Goal: Transaction & Acquisition: Purchase product/service

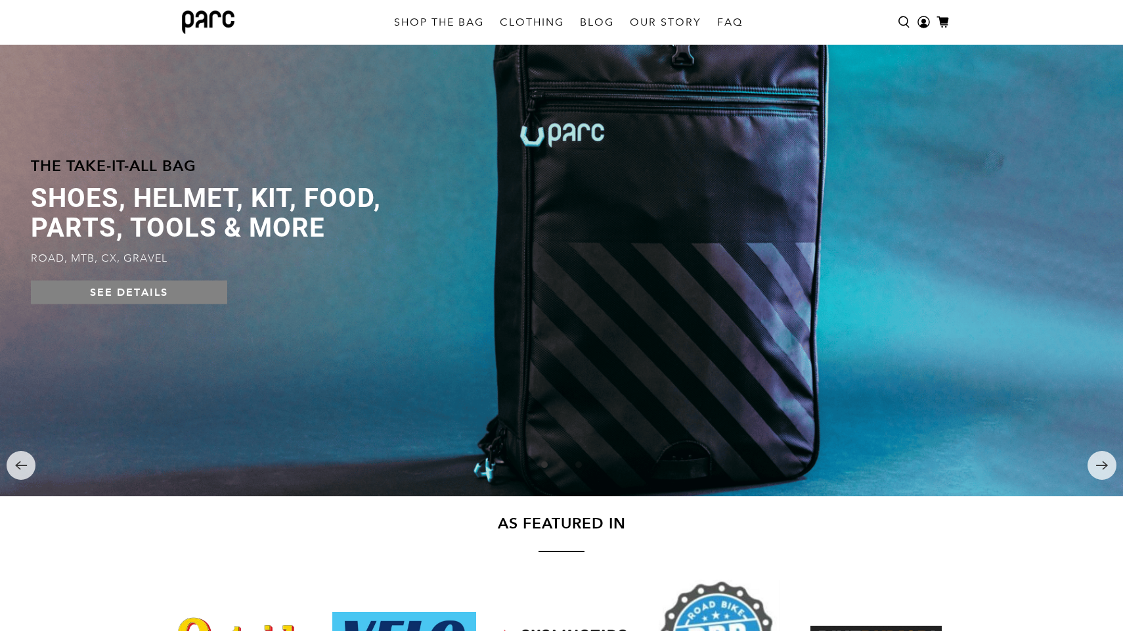
scroll to position [43, 0]
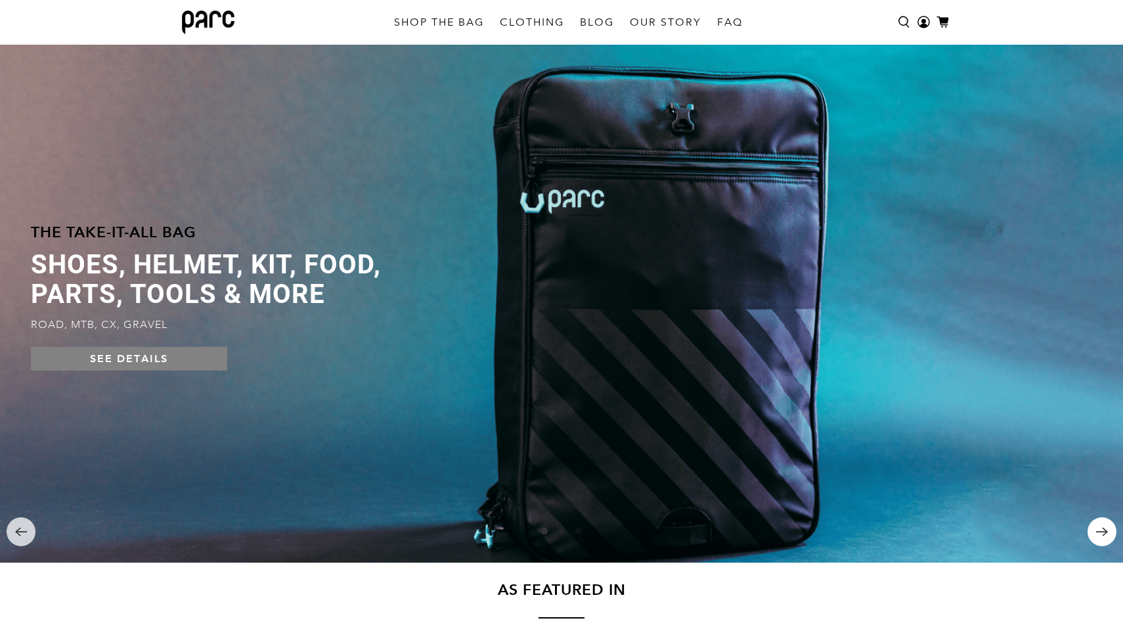
click at [1103, 530] on icon "Next" at bounding box center [1102, 531] width 13 height 13
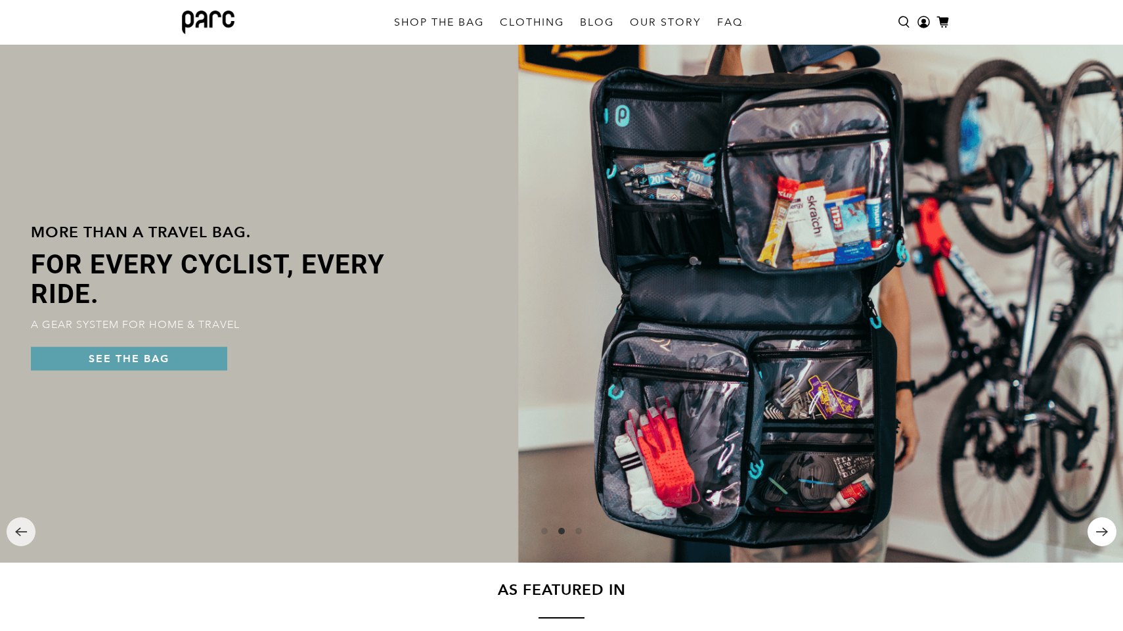
click at [1103, 530] on icon "Next" at bounding box center [1102, 531] width 13 height 13
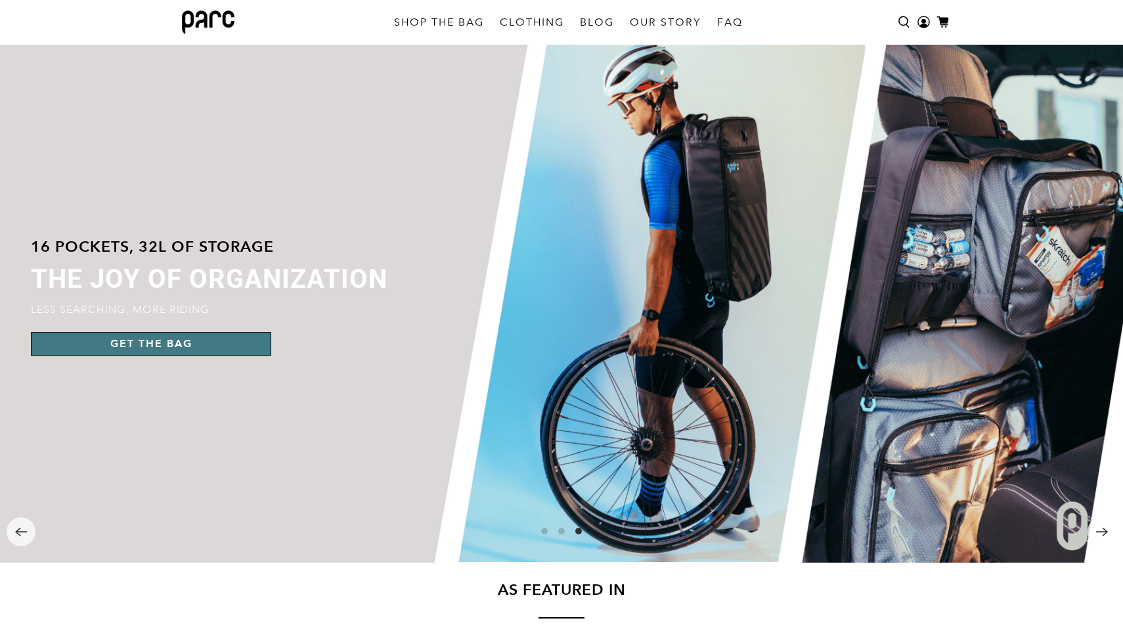
click at [200, 346] on link "GET THE BAG" at bounding box center [151, 344] width 240 height 24
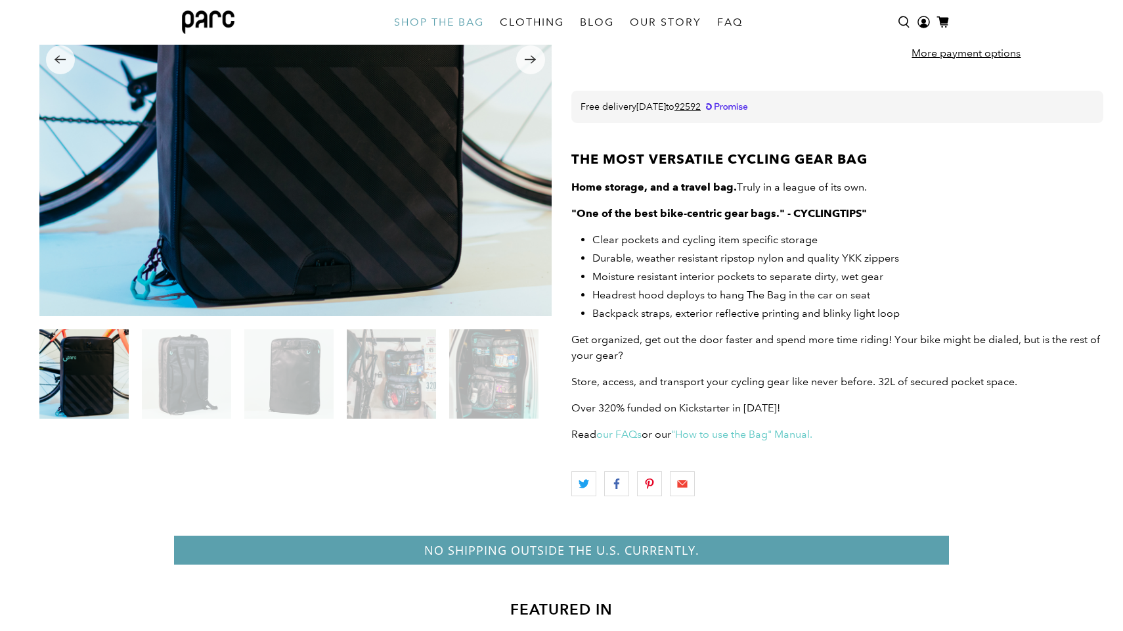
scroll to position [300, 0]
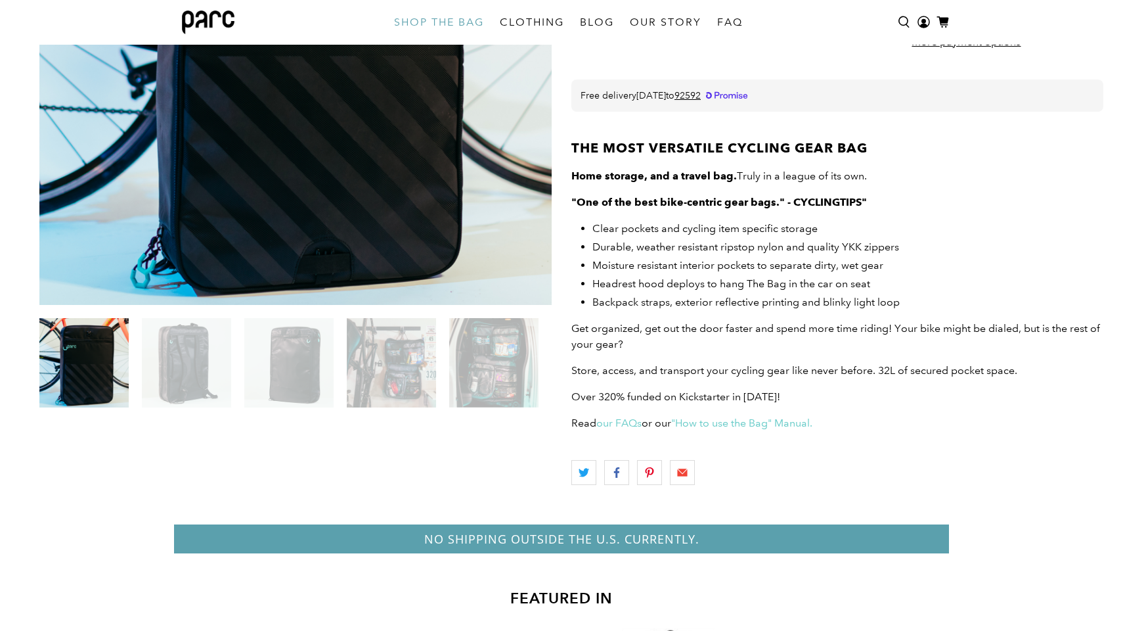
click at [191, 361] on img at bounding box center [186, 362] width 89 height 89
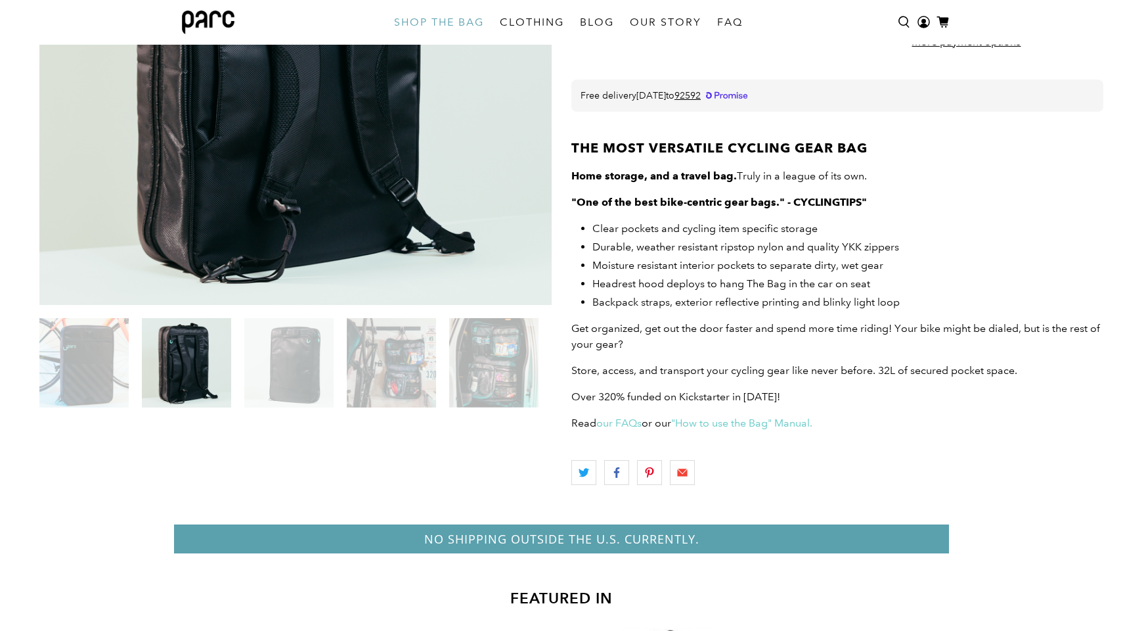
click at [301, 387] on img at bounding box center [288, 362] width 89 height 89
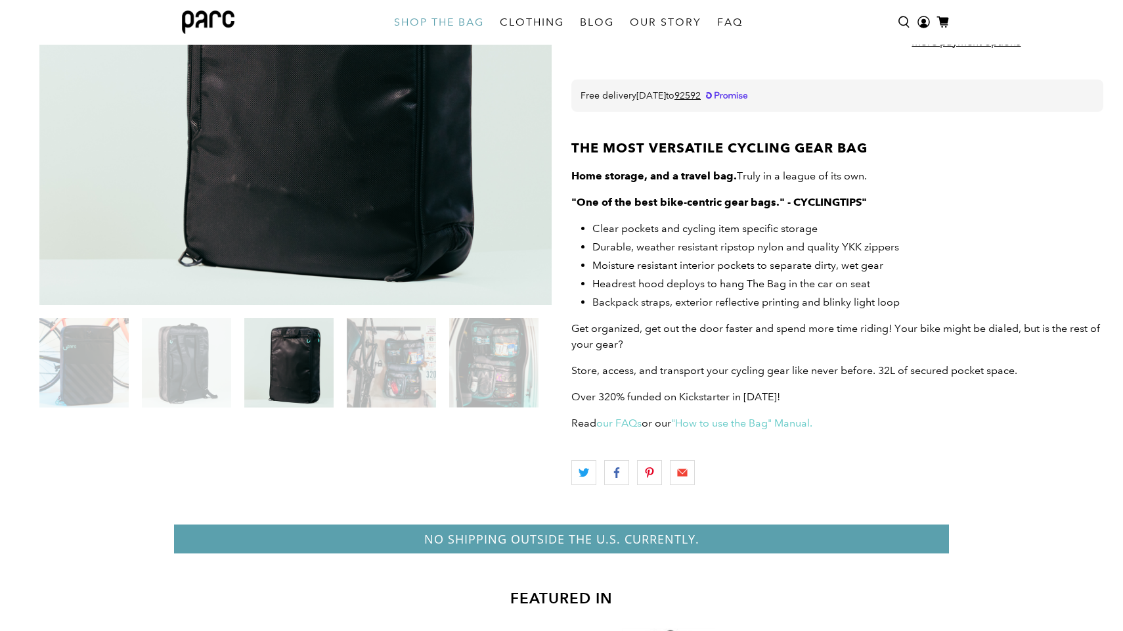
click at [398, 391] on img at bounding box center [391, 362] width 89 height 89
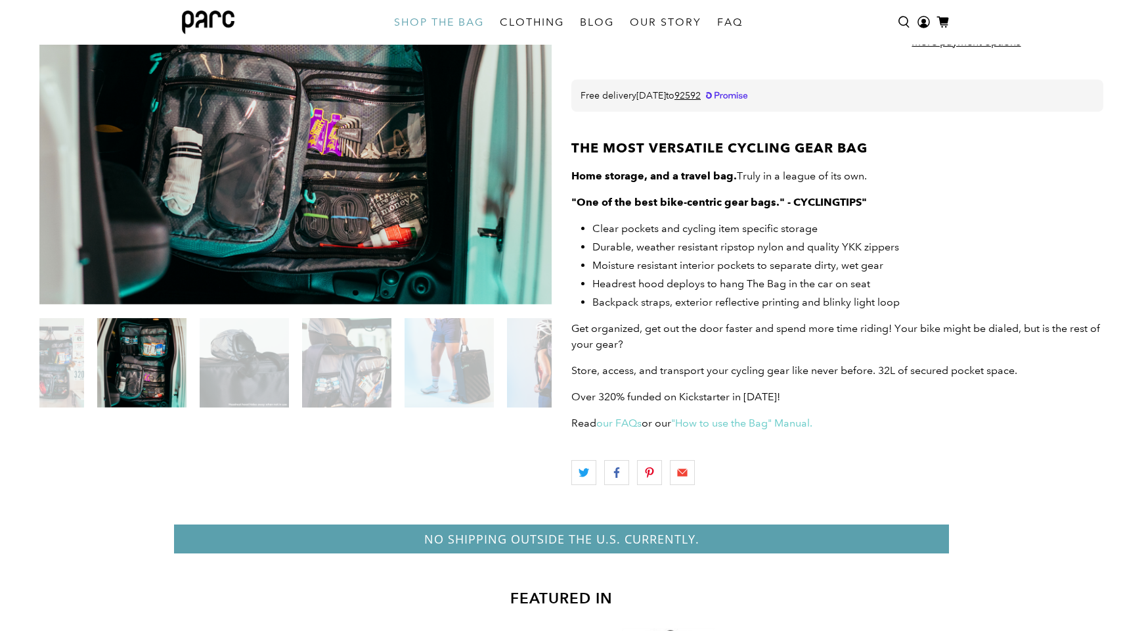
click at [252, 364] on img at bounding box center [244, 362] width 89 height 89
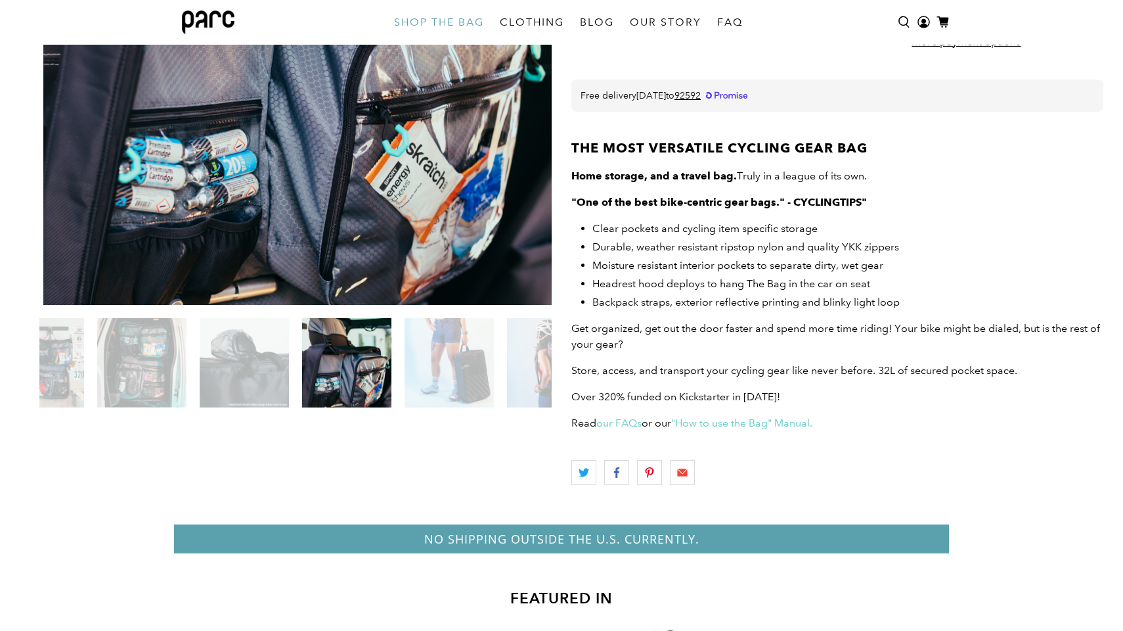
click at [358, 390] on img at bounding box center [346, 362] width 89 height 89
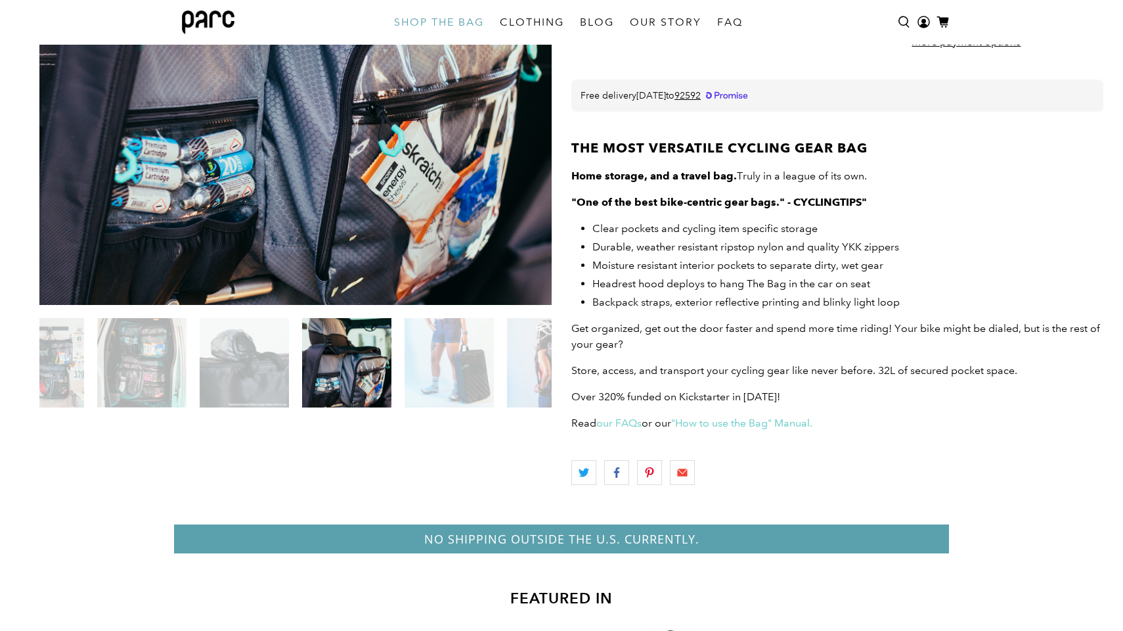
click at [445, 392] on img at bounding box center [449, 362] width 89 height 89
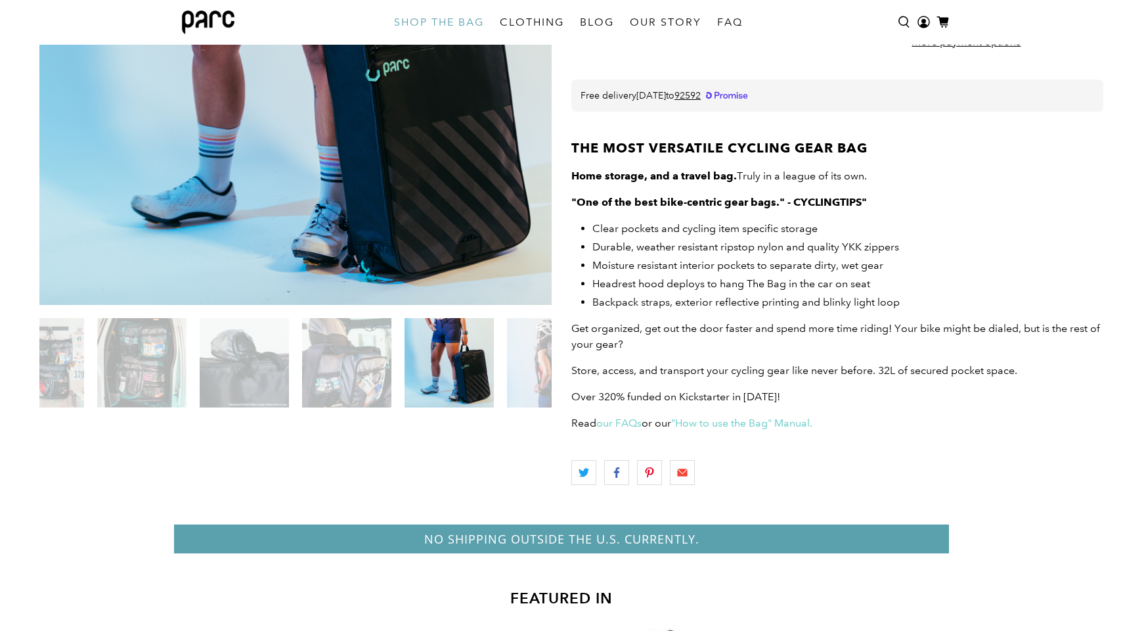
click at [531, 392] on img at bounding box center [551, 362] width 89 height 89
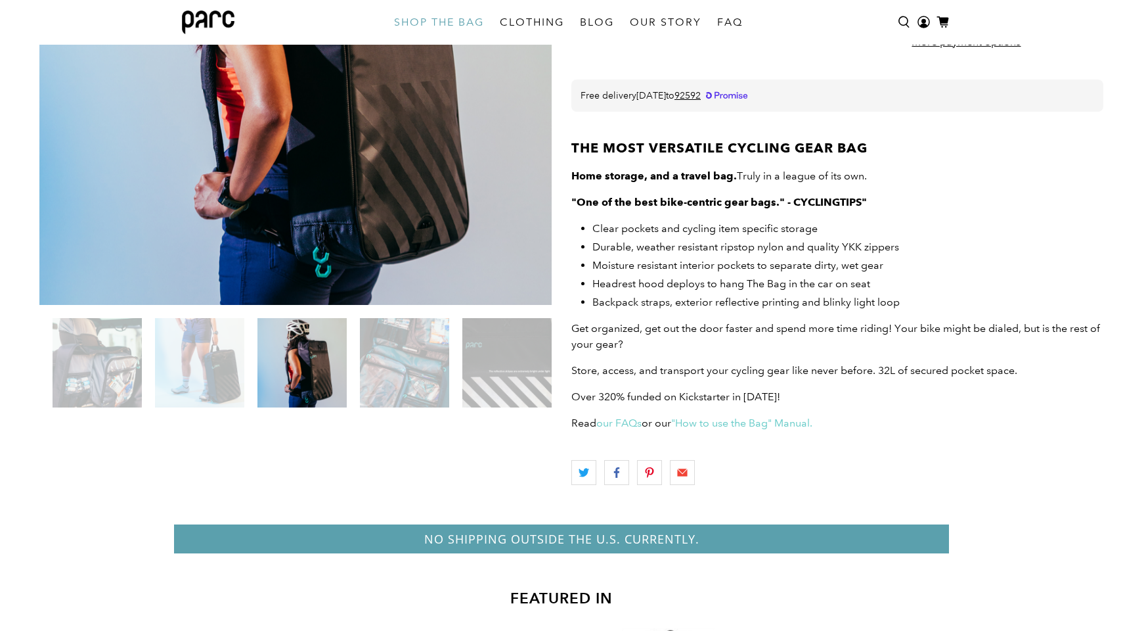
click at [414, 373] on img at bounding box center [404, 362] width 89 height 89
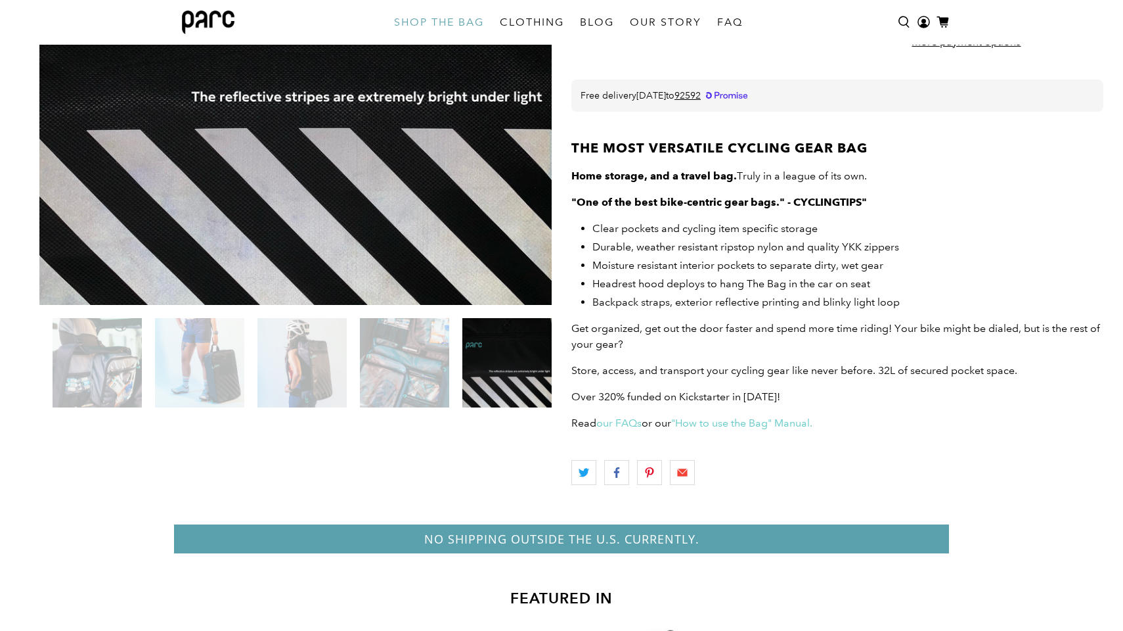
click at [505, 377] on img at bounding box center [506, 362] width 89 height 89
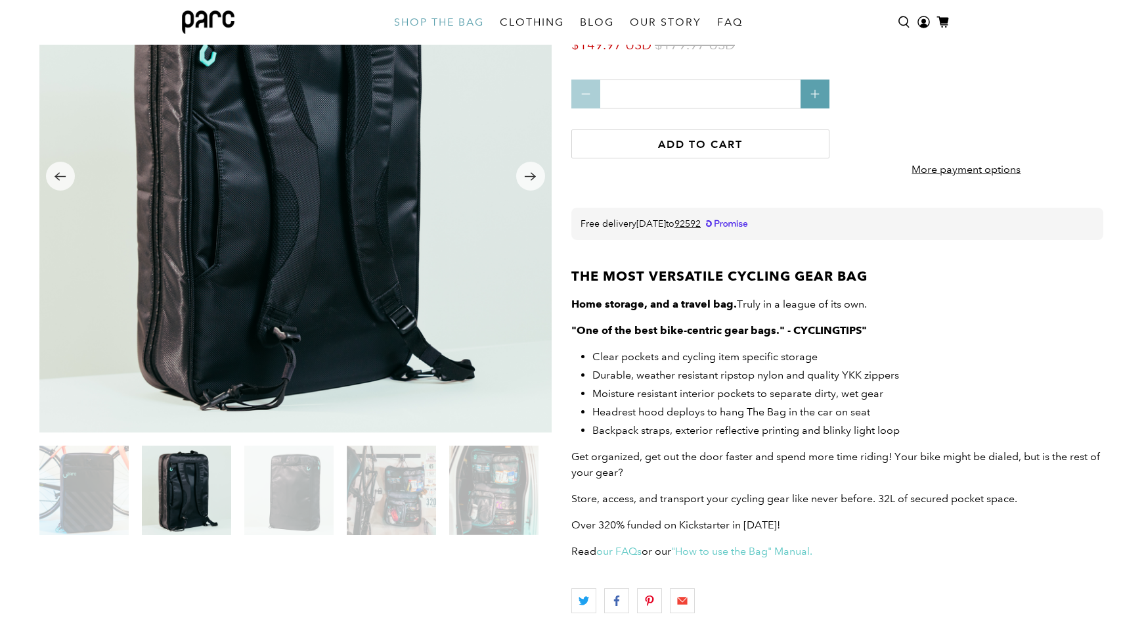
scroll to position [201, 0]
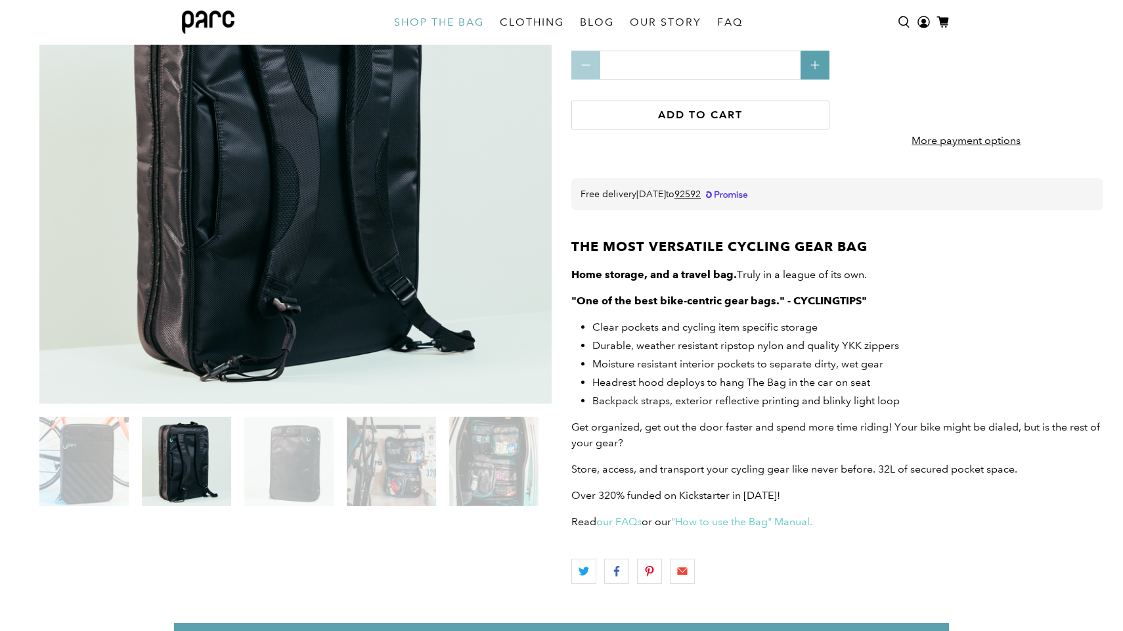
click at [415, 480] on img at bounding box center [391, 461] width 89 height 89
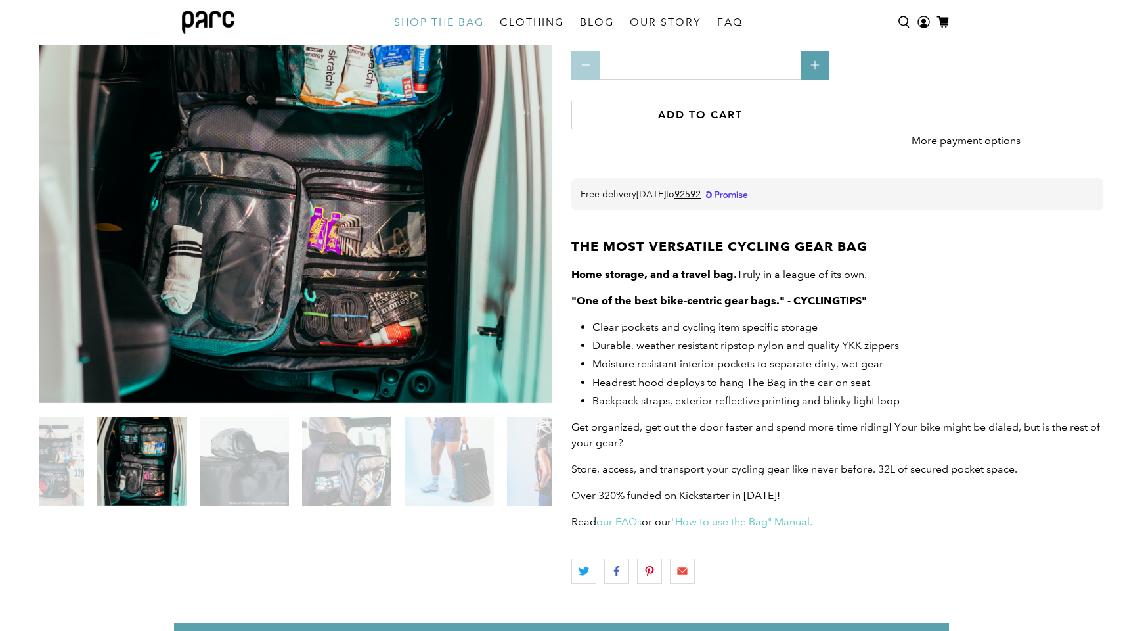
click at [474, 478] on img at bounding box center [449, 461] width 89 height 89
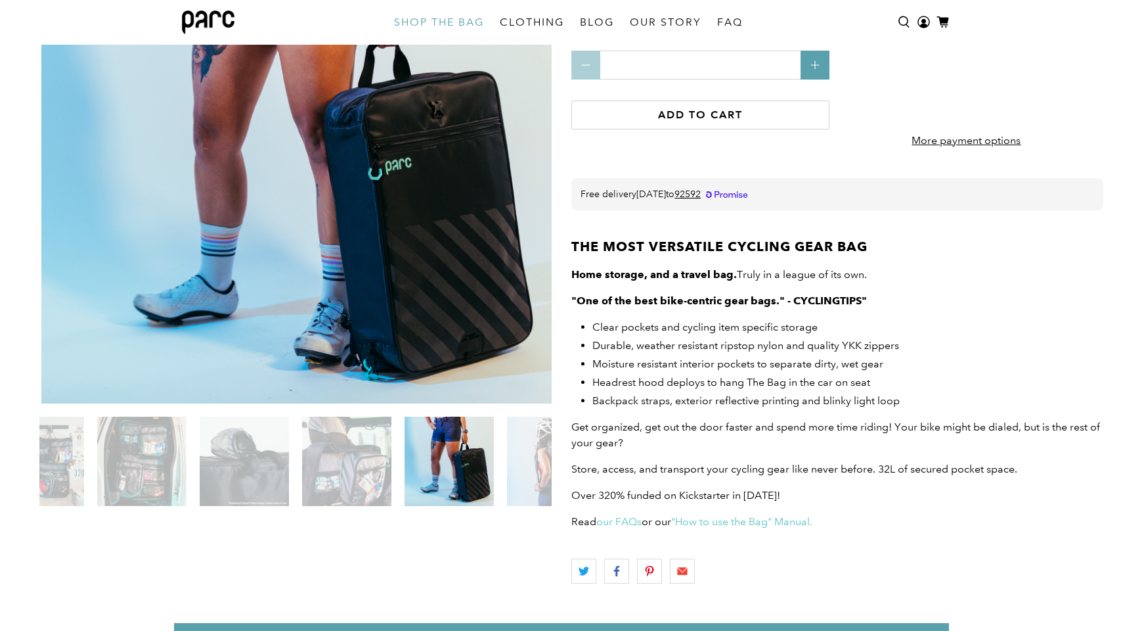
click at [371, 487] on img at bounding box center [346, 461] width 89 height 89
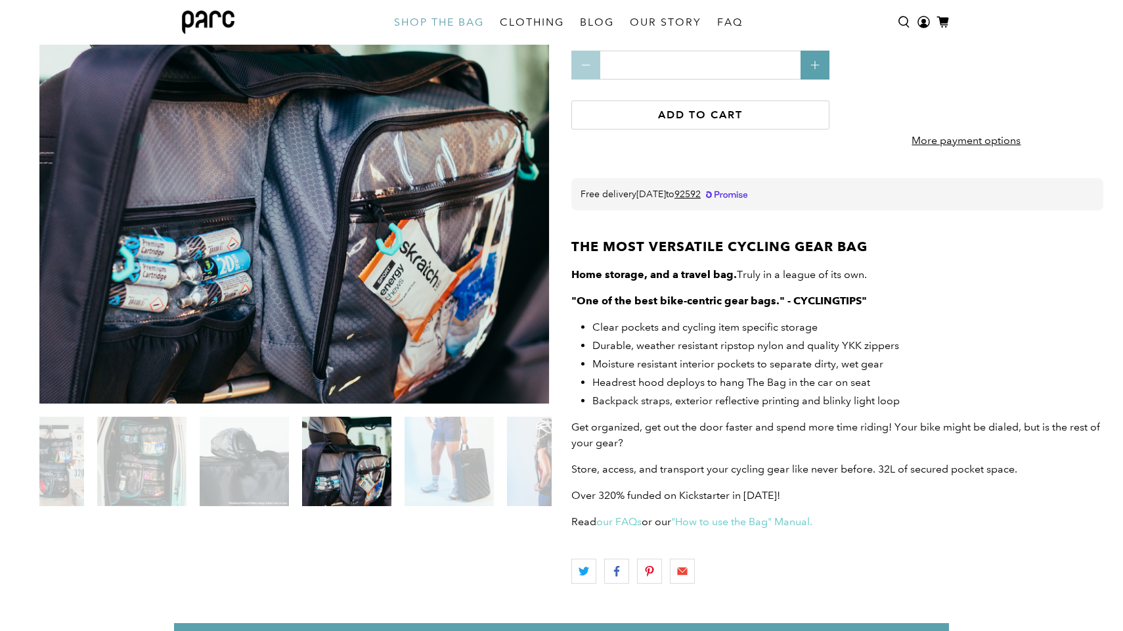
click at [436, 485] on img at bounding box center [449, 461] width 89 height 89
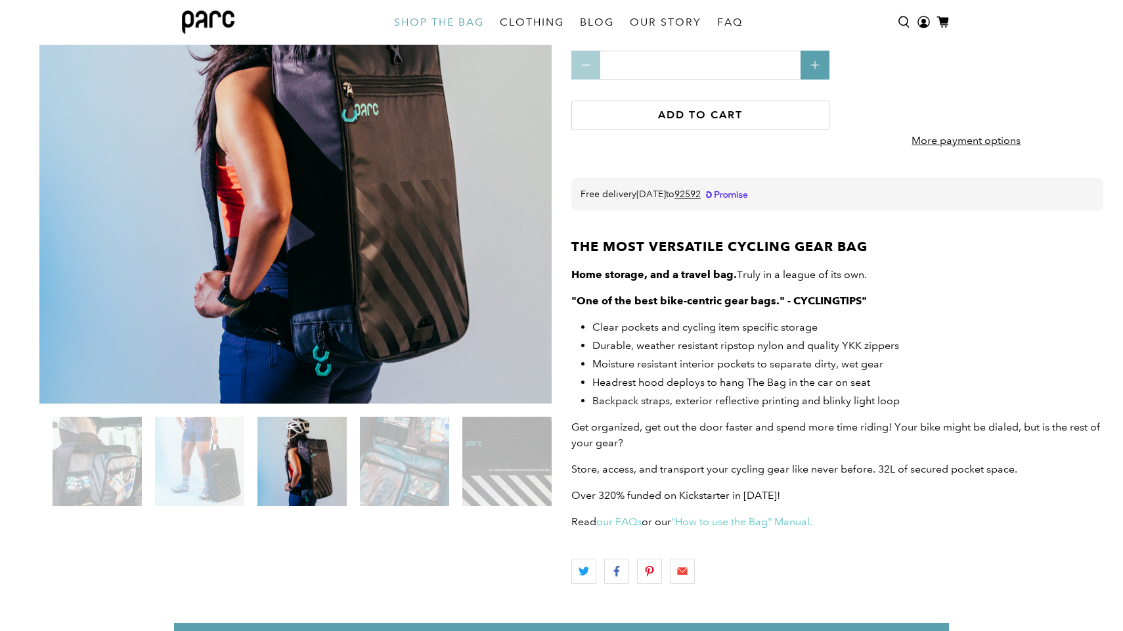
click at [227, 476] on img at bounding box center [199, 461] width 89 height 89
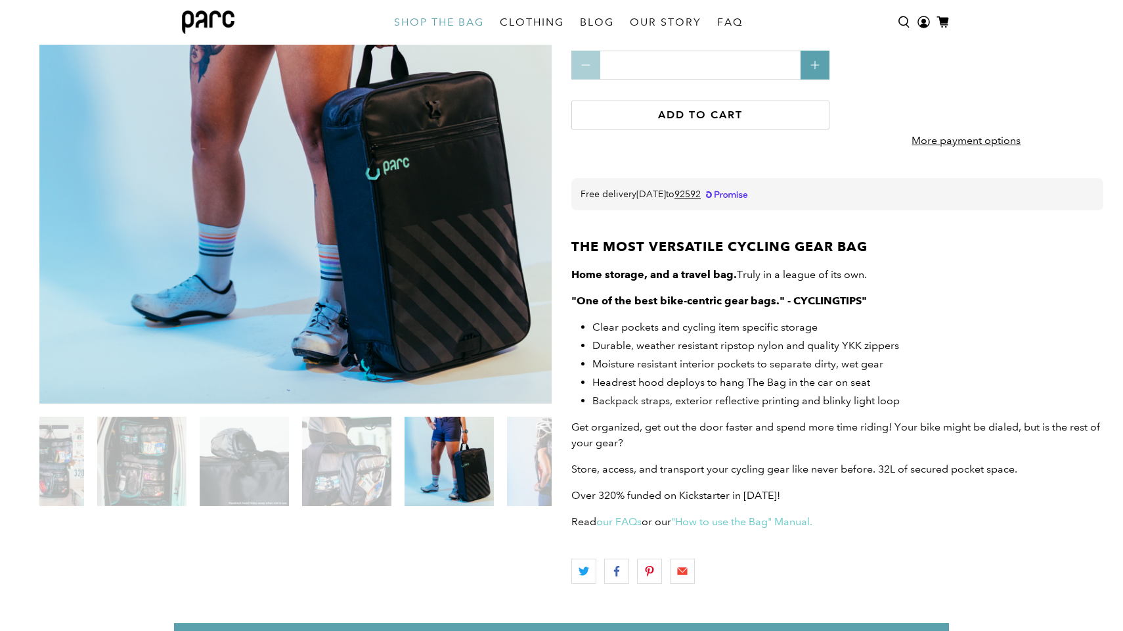
click at [138, 445] on img at bounding box center [141, 461] width 89 height 89
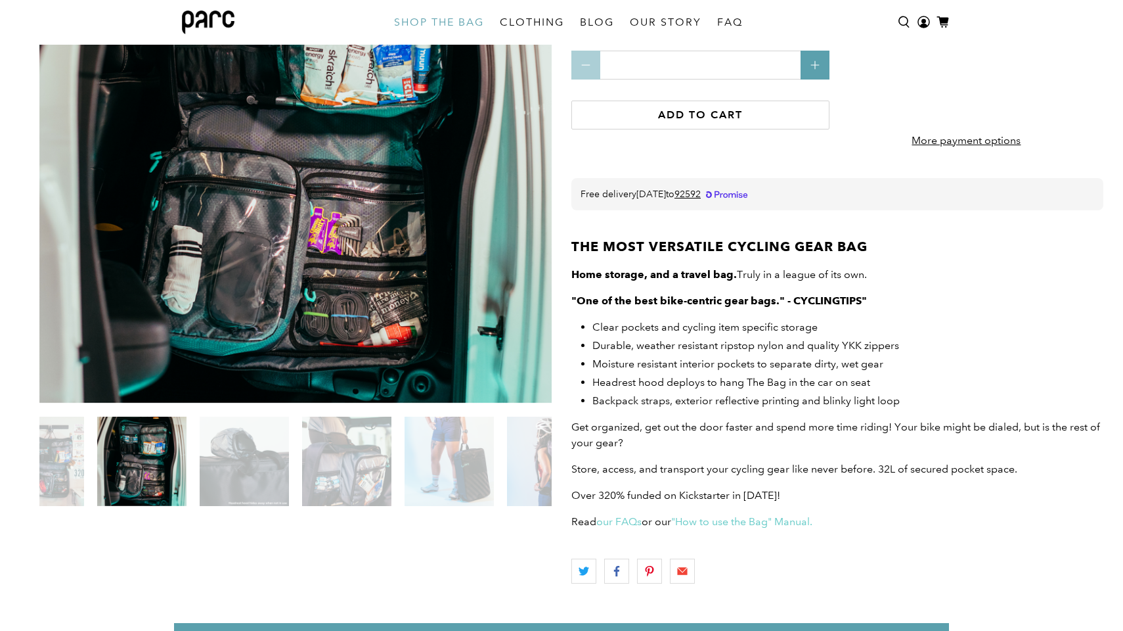
click at [242, 463] on img at bounding box center [244, 461] width 89 height 89
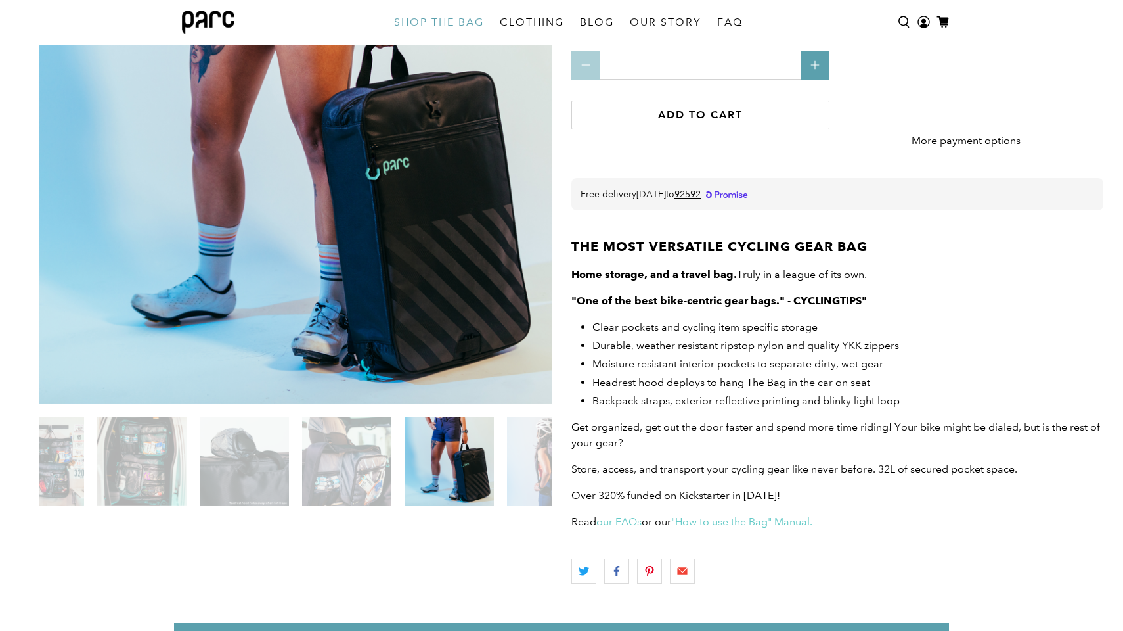
scroll to position [202, 0]
click at [495, 464] on div at bounding box center [295, 463] width 512 height 94
click at [530, 470] on img at bounding box center [551, 460] width 89 height 89
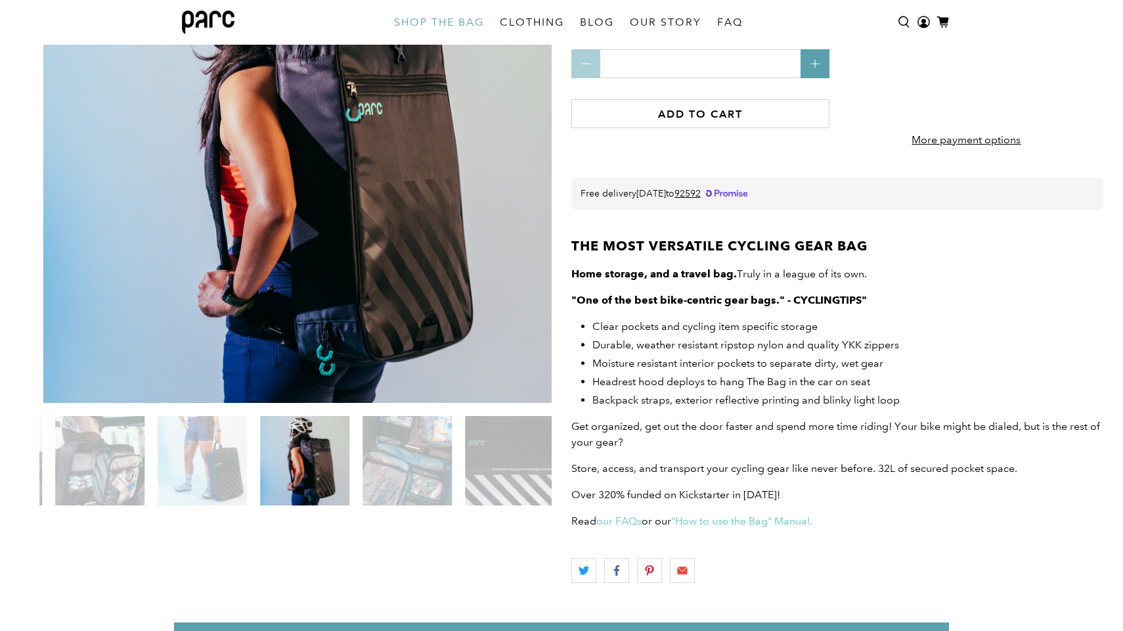
click at [519, 466] on img at bounding box center [509, 460] width 89 height 89
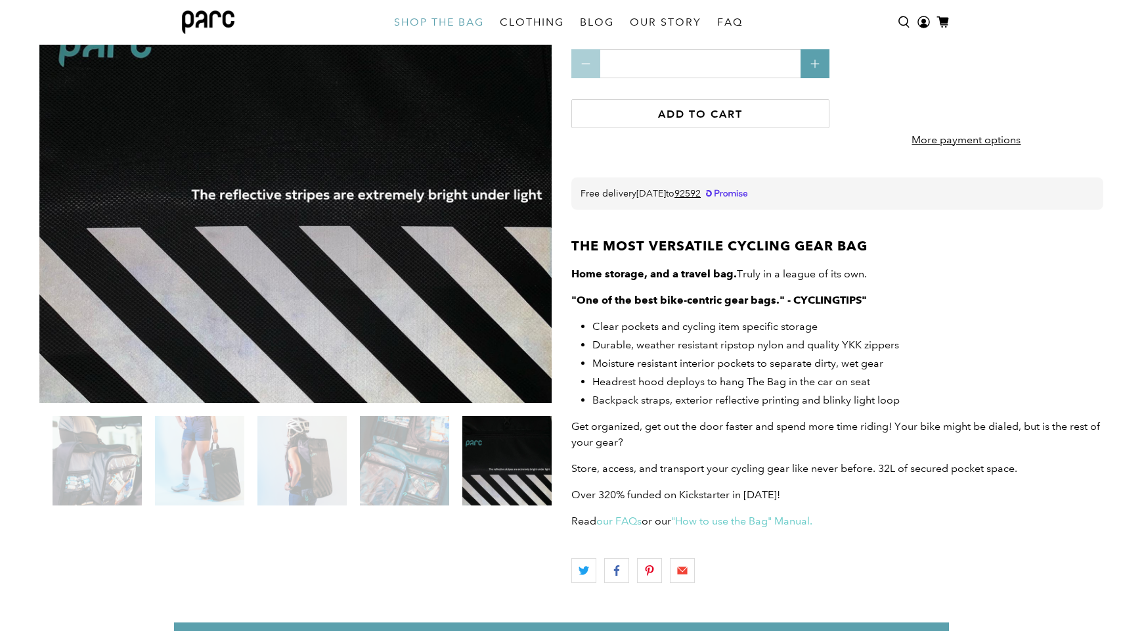
click at [519, 466] on img at bounding box center [506, 460] width 89 height 89
click at [423, 455] on img at bounding box center [404, 460] width 89 height 89
